Goal: Task Accomplishment & Management: Manage account settings

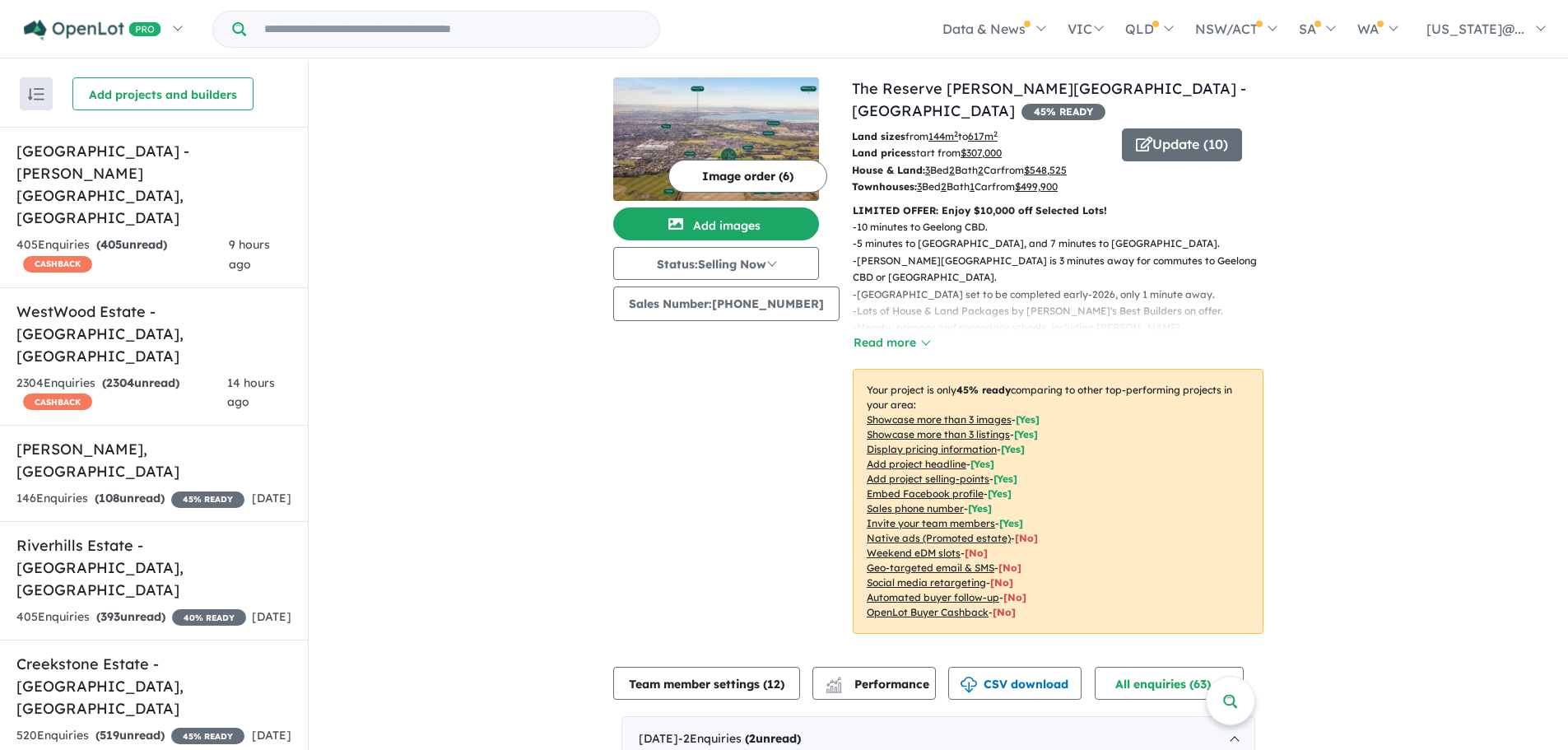
scroll to position [774, 0]
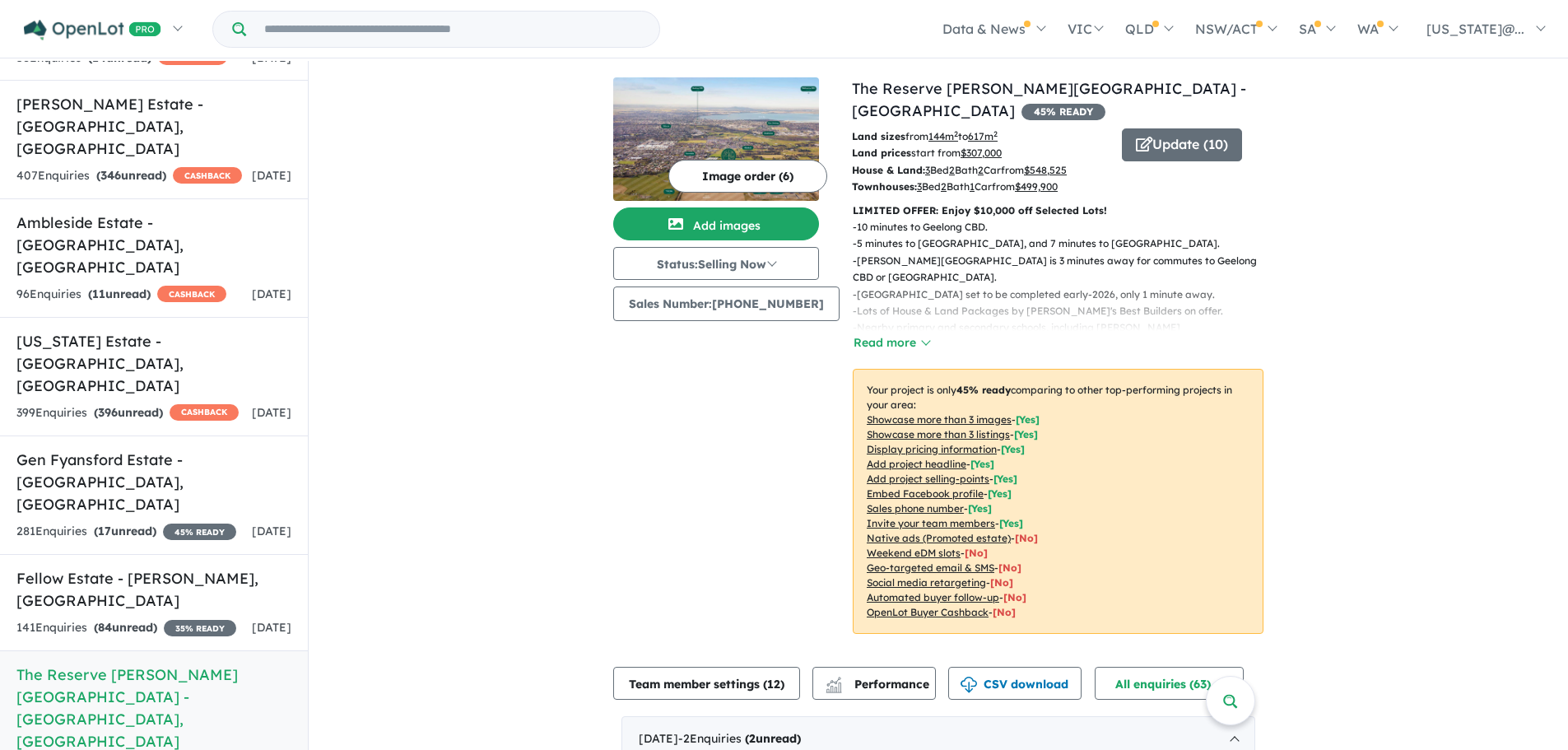
click at [651, 417] on div "Image order ( 6 ) Add images Status: Selling Now In Planning Coming Soon Sellin…" at bounding box center [732, 365] width 239 height 577
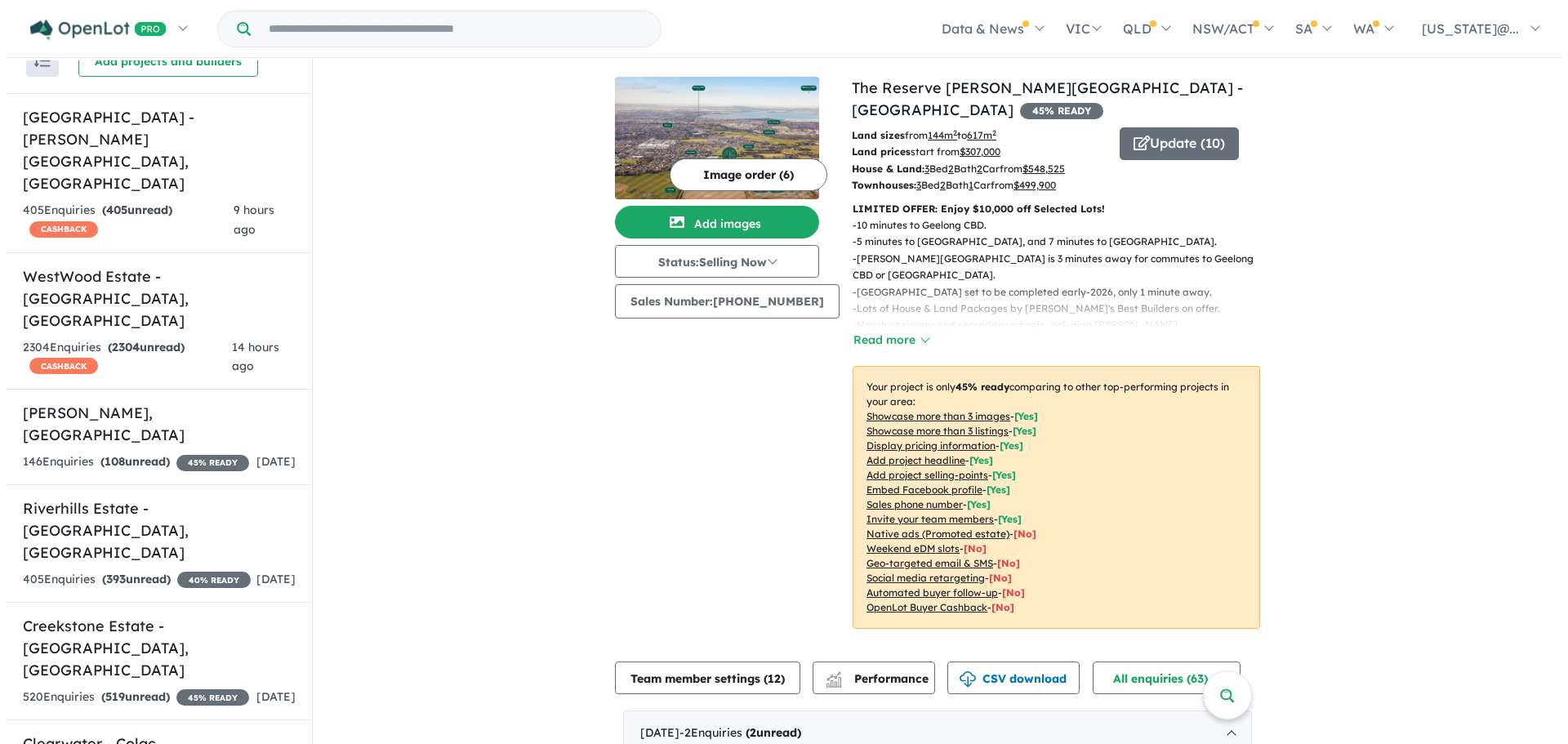
scroll to position [0, 0]
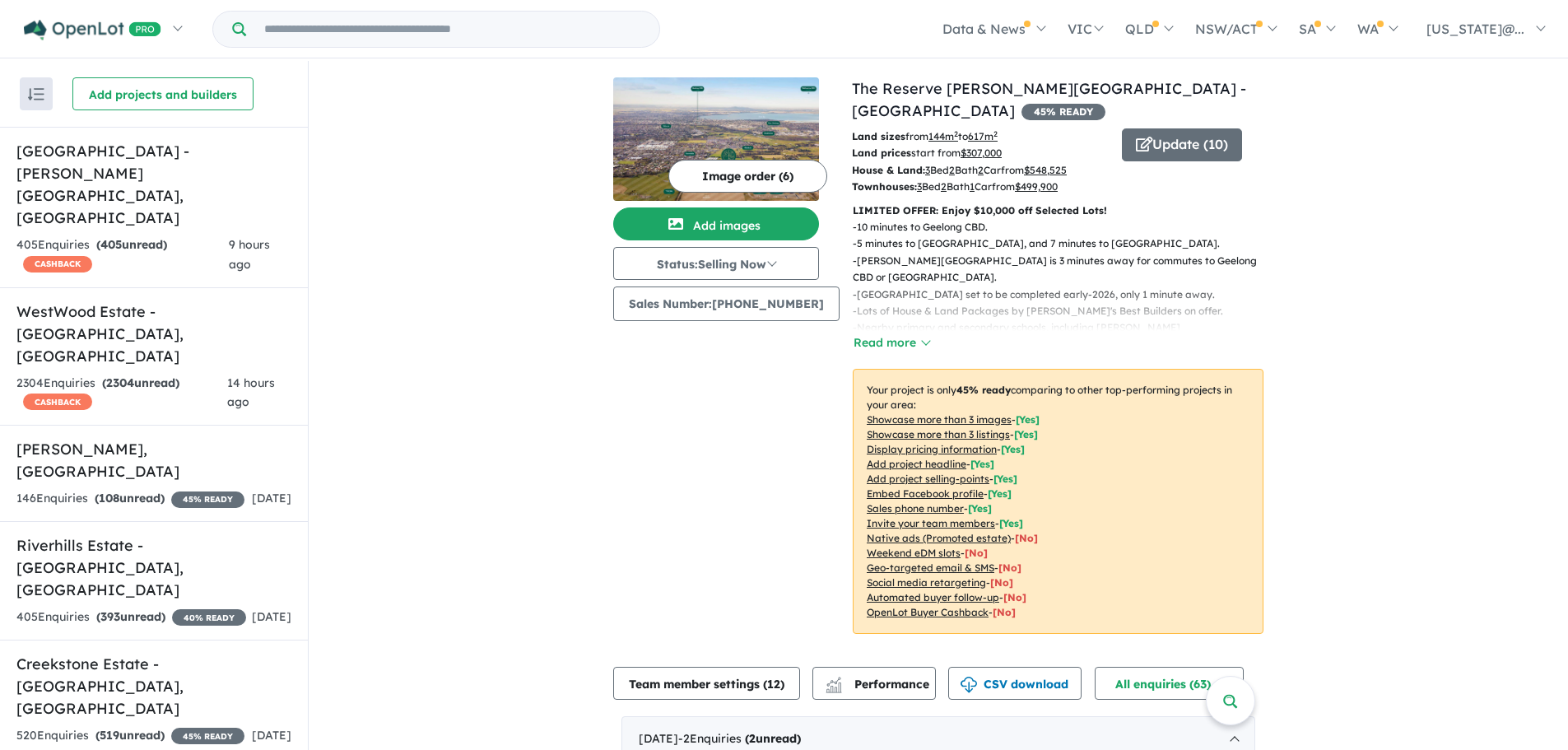
click at [1167, 147] on button "Update ( 10 )" at bounding box center [1183, 144] width 121 height 33
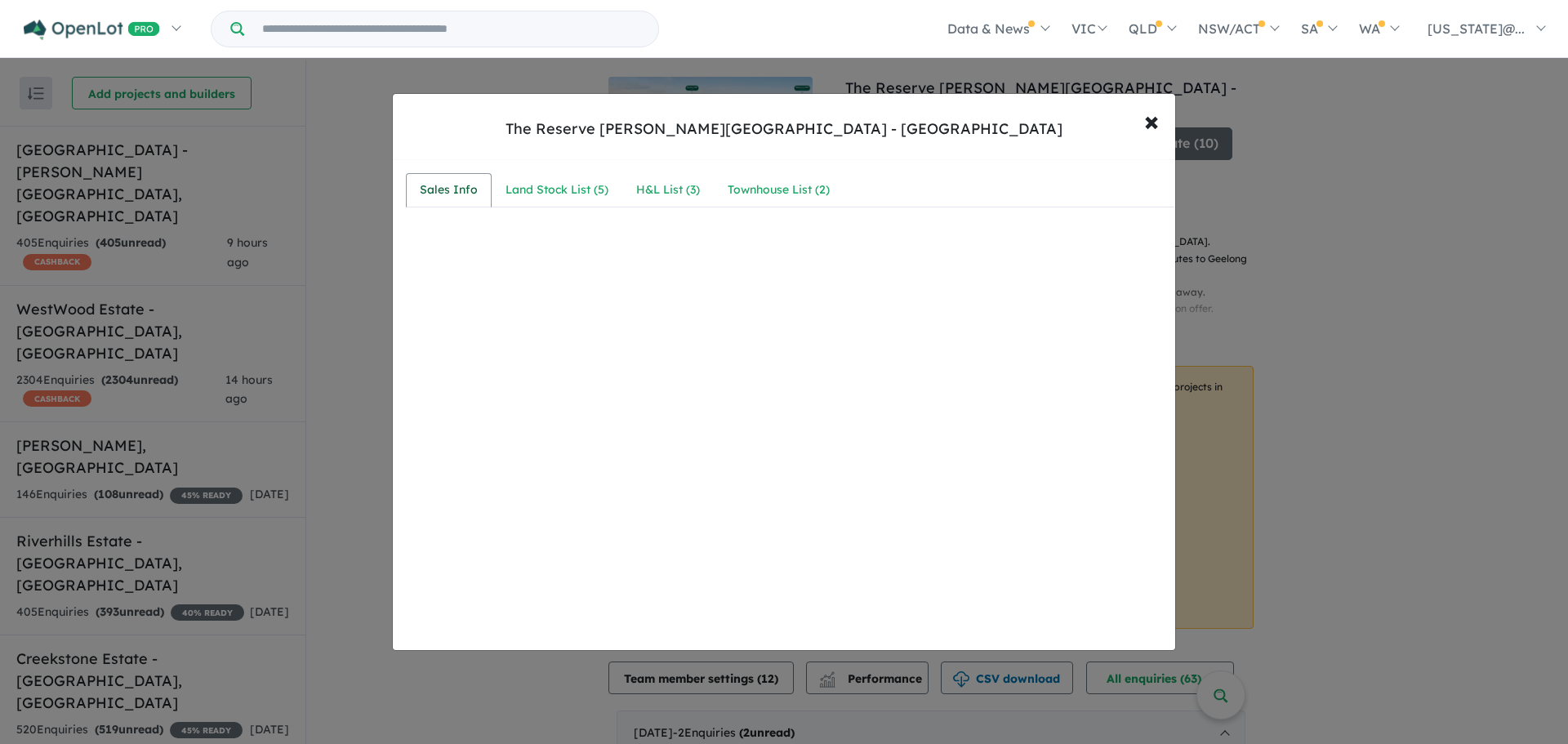
click at [418, 181] on link "Sales Info" at bounding box center [449, 190] width 86 height 35
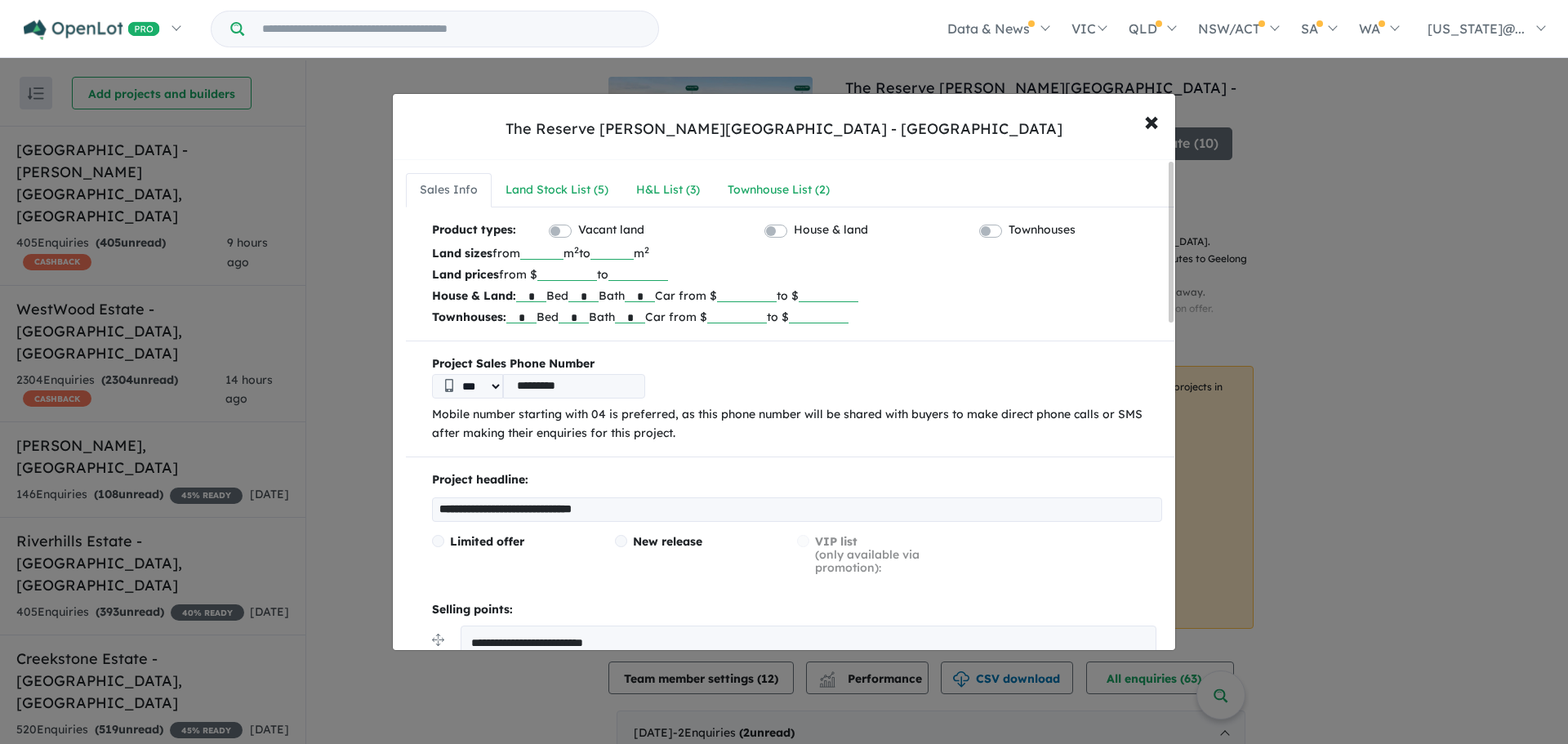
drag, startPoint x: 792, startPoint y: 319, endPoint x: 744, endPoint y: 318, distance: 48.0
click at [744, 318] on input "******" at bounding box center [737, 315] width 60 height 16
type input "******"
click at [794, 193] on div "Townhouse List ( 2 )" at bounding box center [786, 190] width 102 height 19
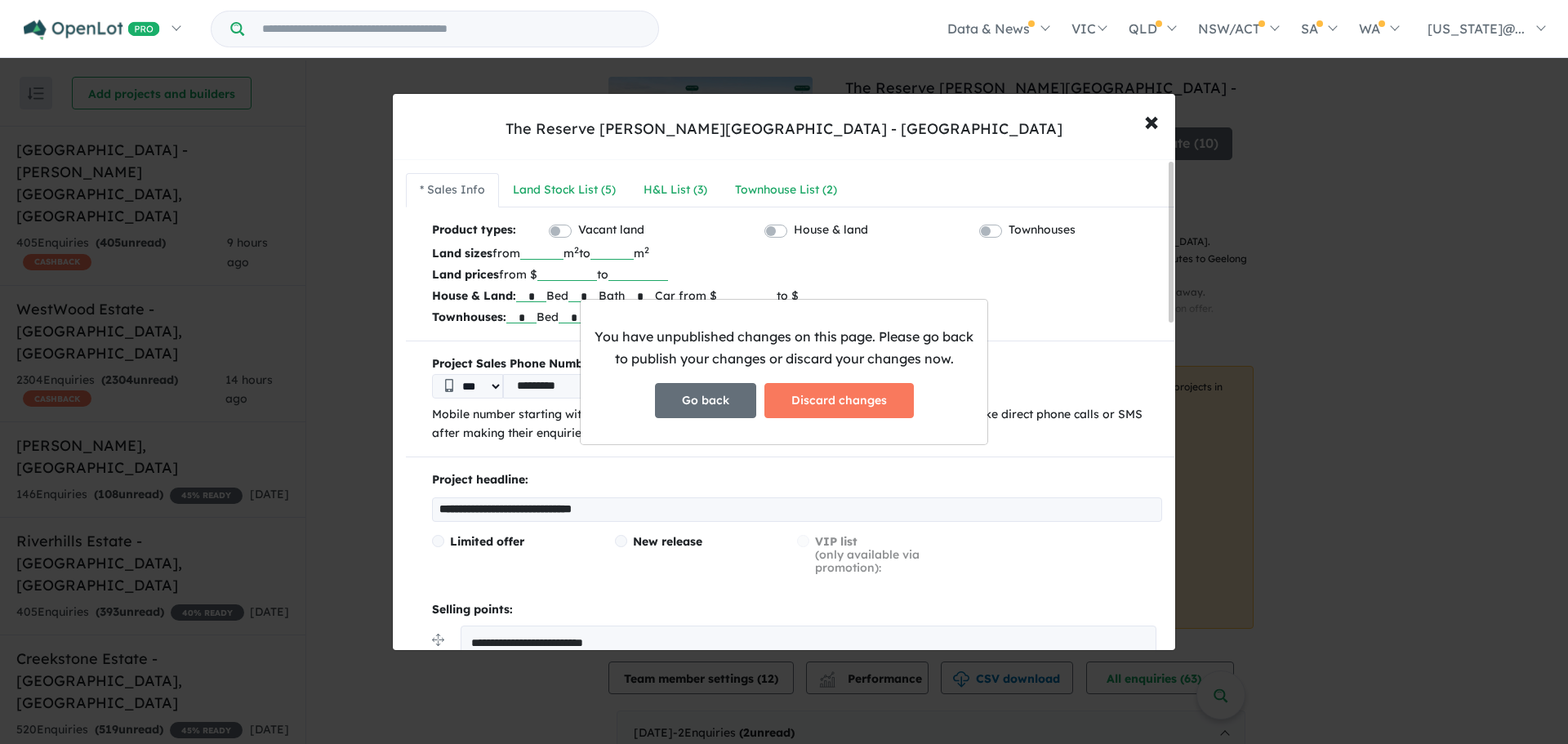
click at [719, 406] on button "Go back" at bounding box center [706, 401] width 101 height 35
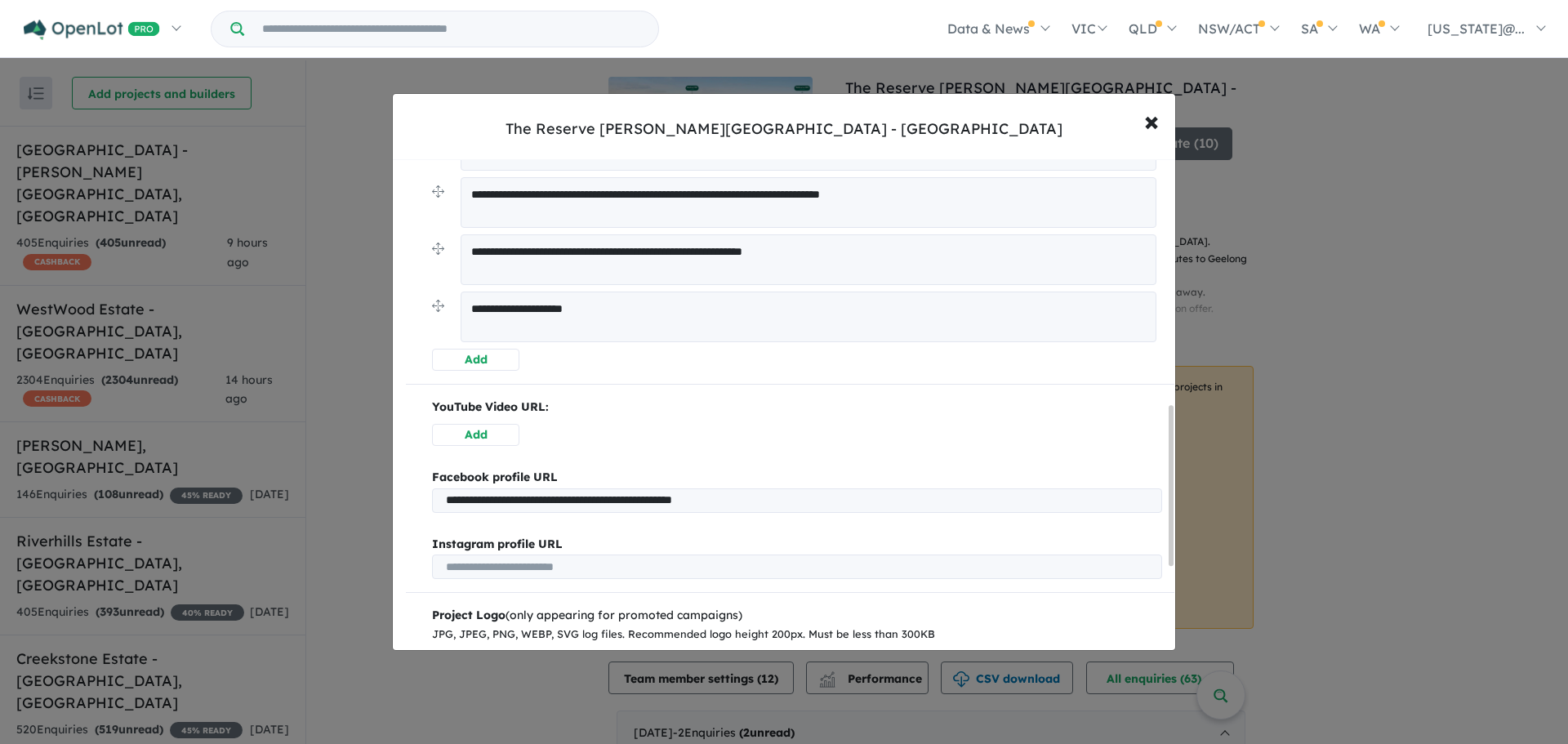
scroll to position [1006, 0]
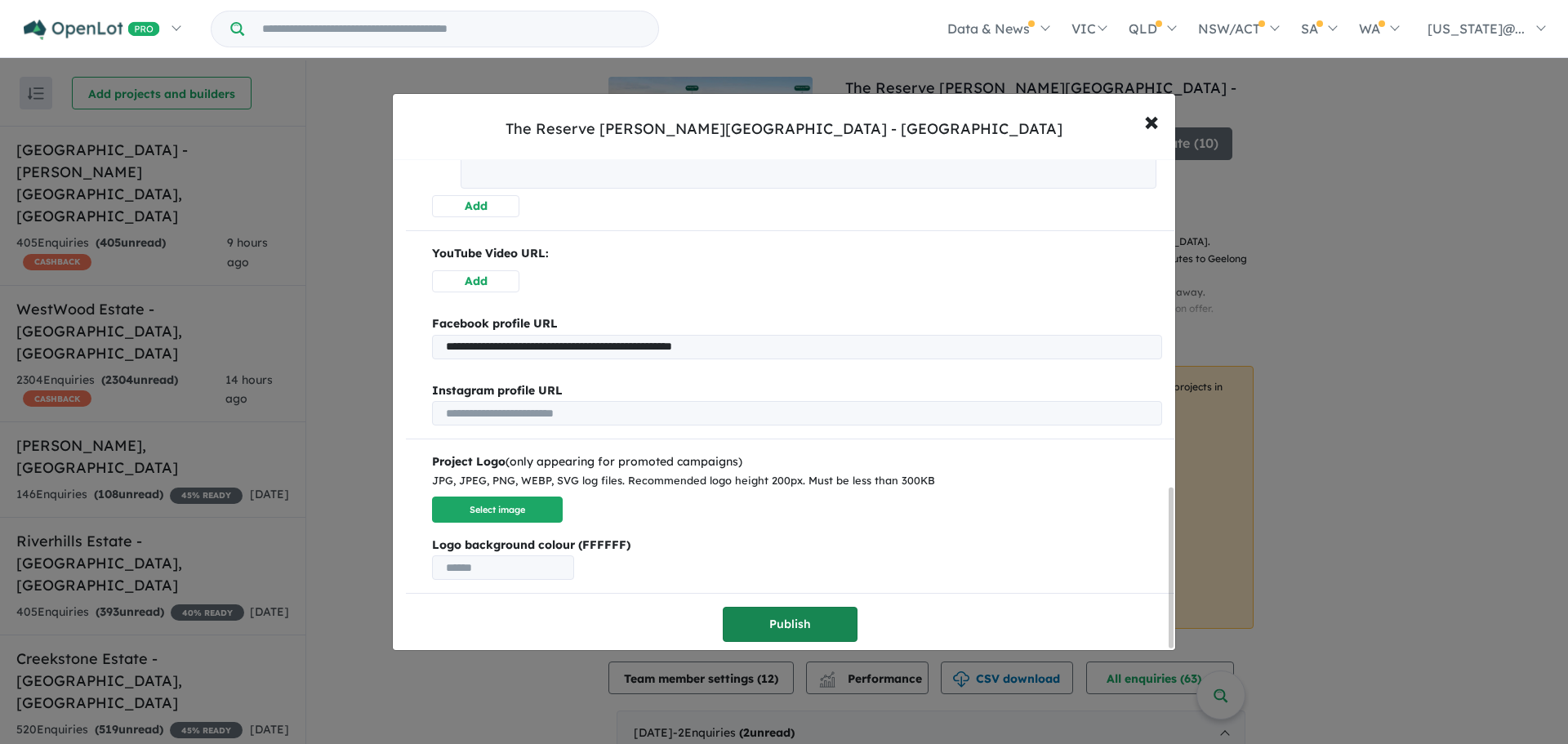
click at [790, 628] on button "Publish" at bounding box center [790, 624] width 135 height 35
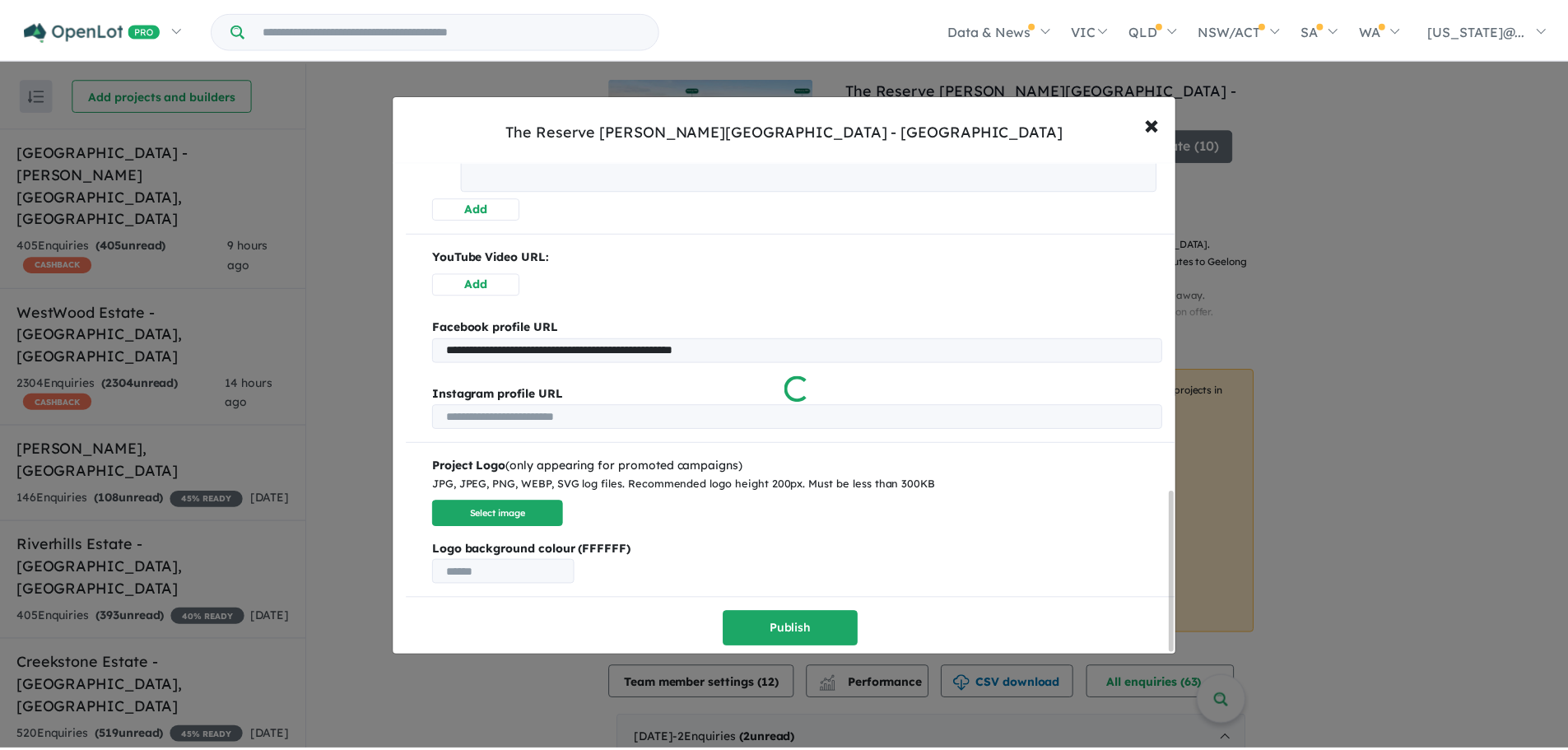
scroll to position [0, 0]
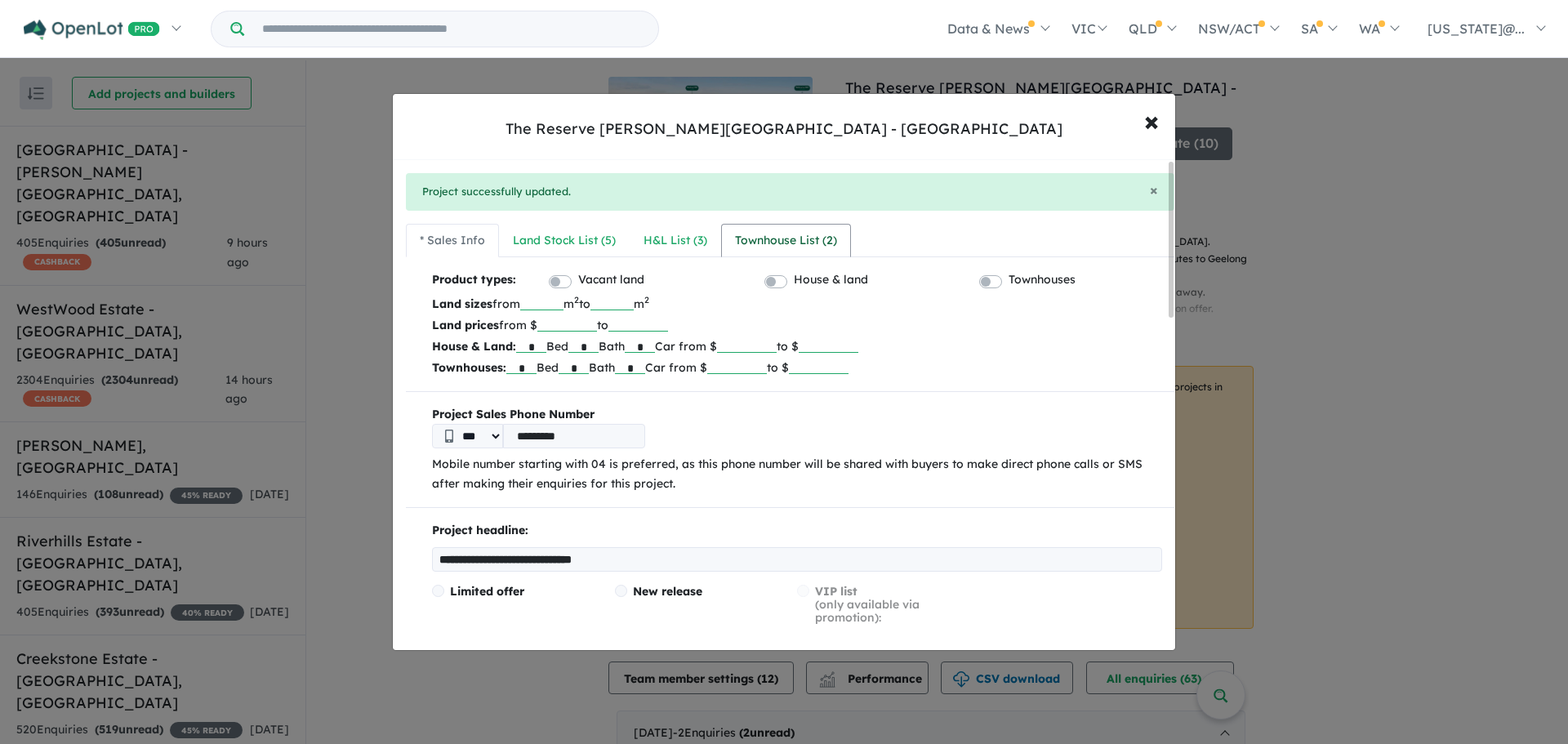
click at [749, 236] on div "Townhouse List ( 2 )" at bounding box center [786, 240] width 102 height 19
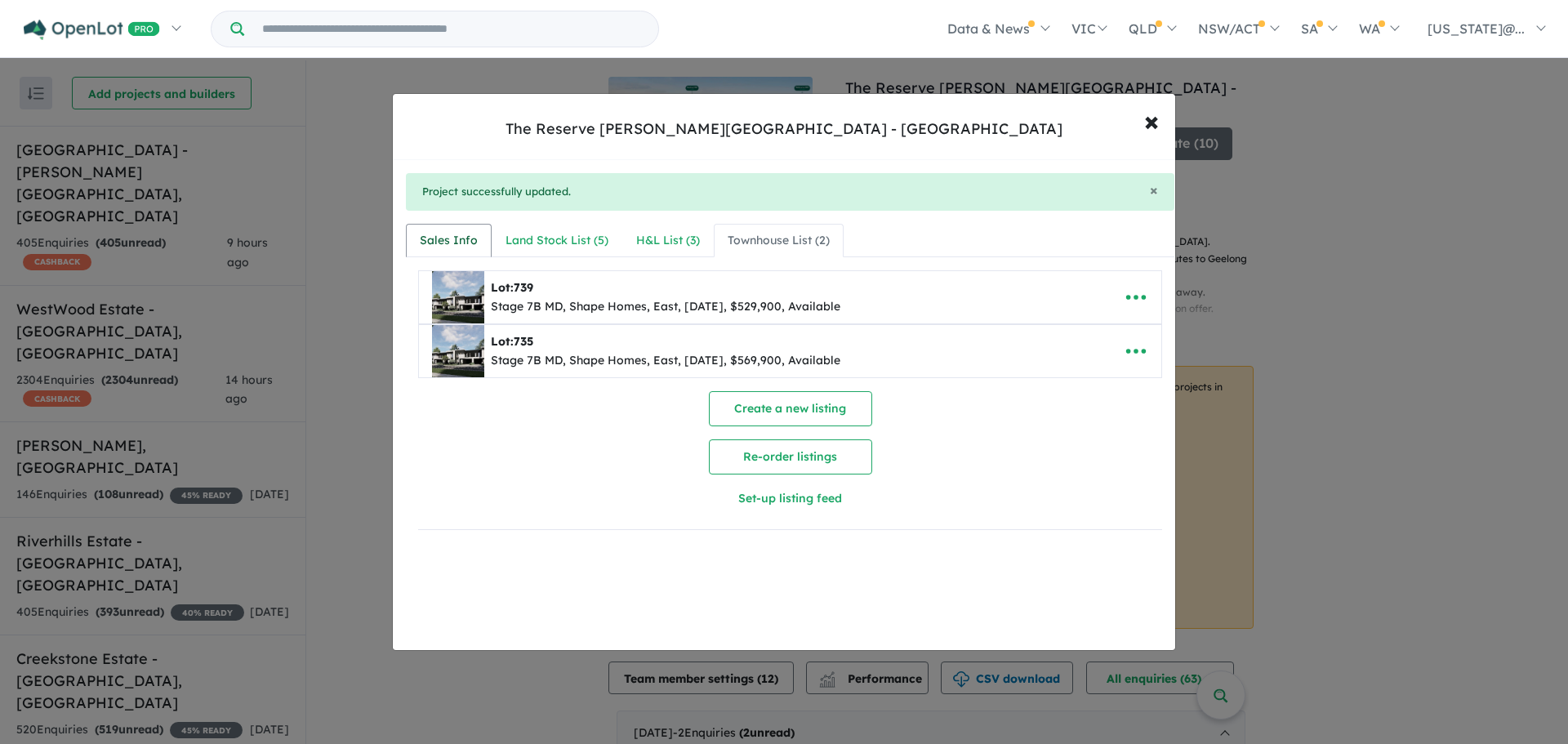
click at [440, 244] on div "Sales Info" at bounding box center [448, 240] width 58 height 19
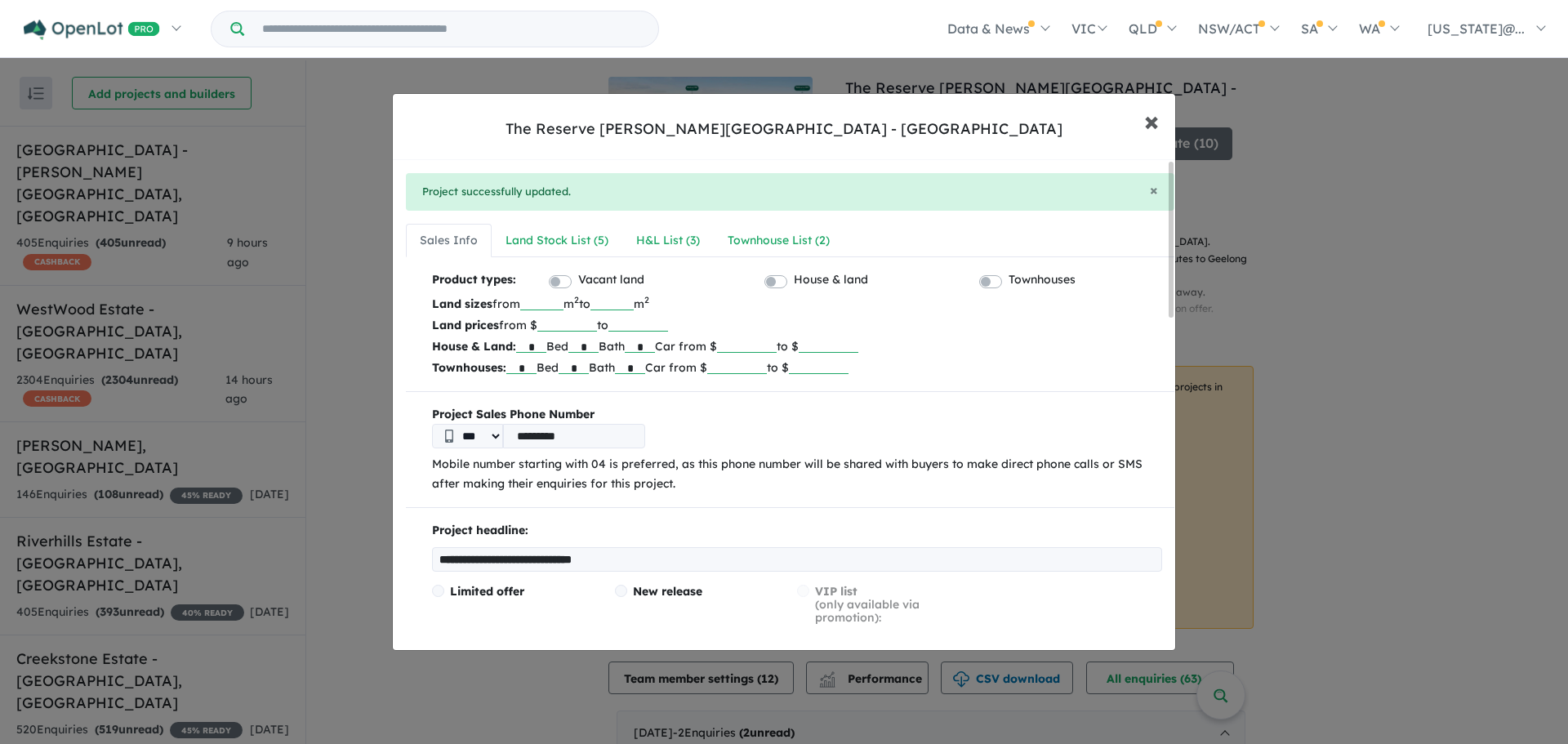
click at [1156, 118] on span "×" at bounding box center [1150, 120] width 14 height 35
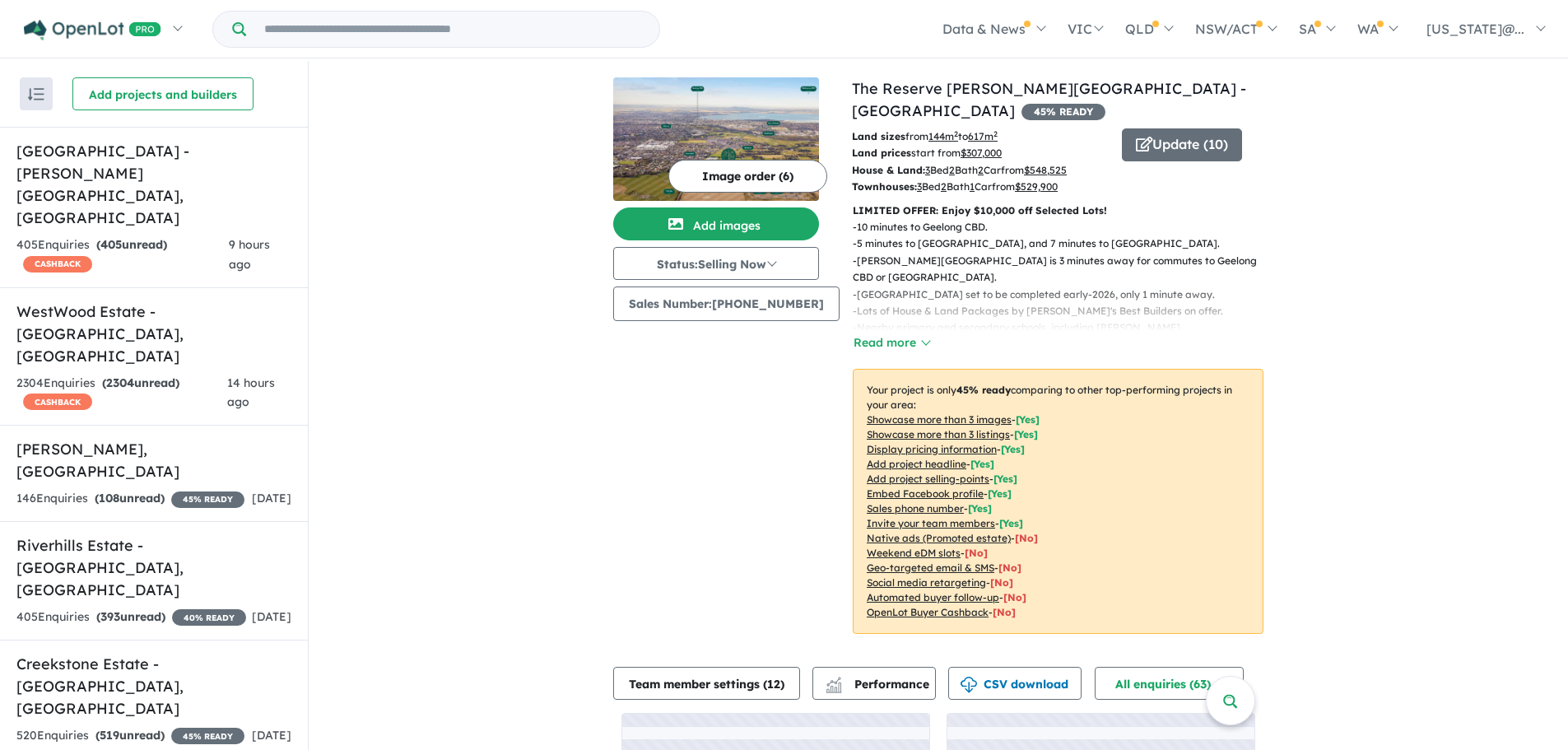
click at [1426, 311] on div "View 14 projects in your account The Reserve [PERSON_NAME][GEOGRAPHIC_DATA] - […" at bounding box center [939, 488] width 1260 height 854
